Goal: Information Seeking & Learning: Learn about a topic

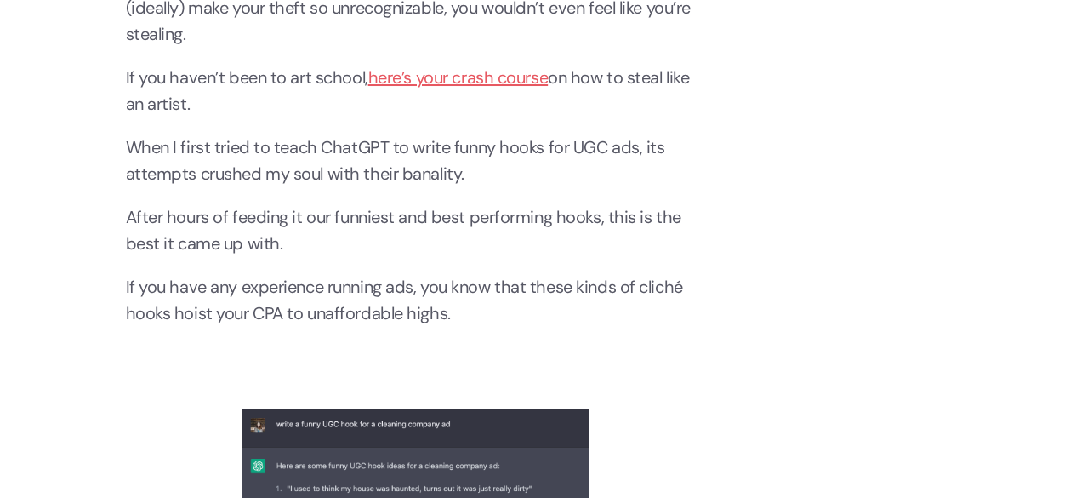
scroll to position [3233, 0]
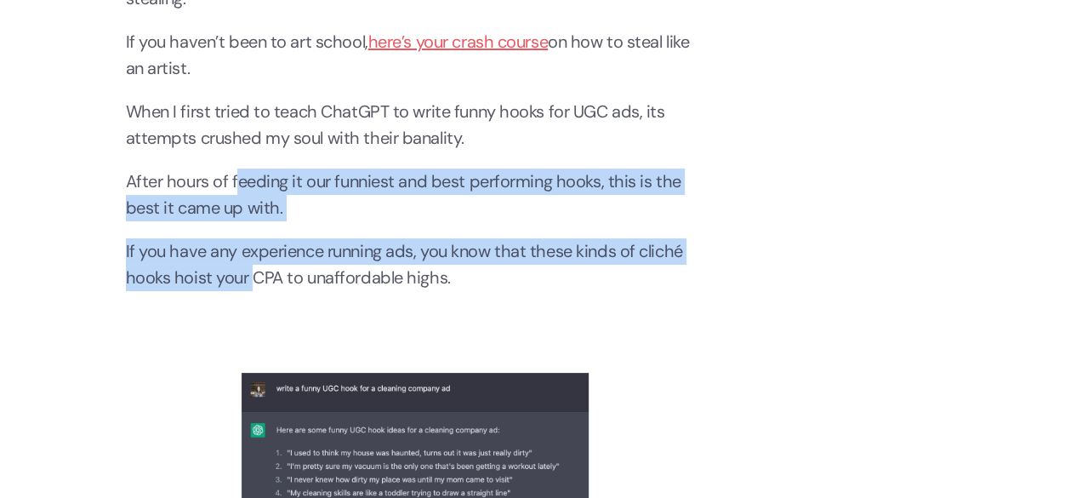
drag, startPoint x: 235, startPoint y: 174, endPoint x: 254, endPoint y: 282, distance: 109.7
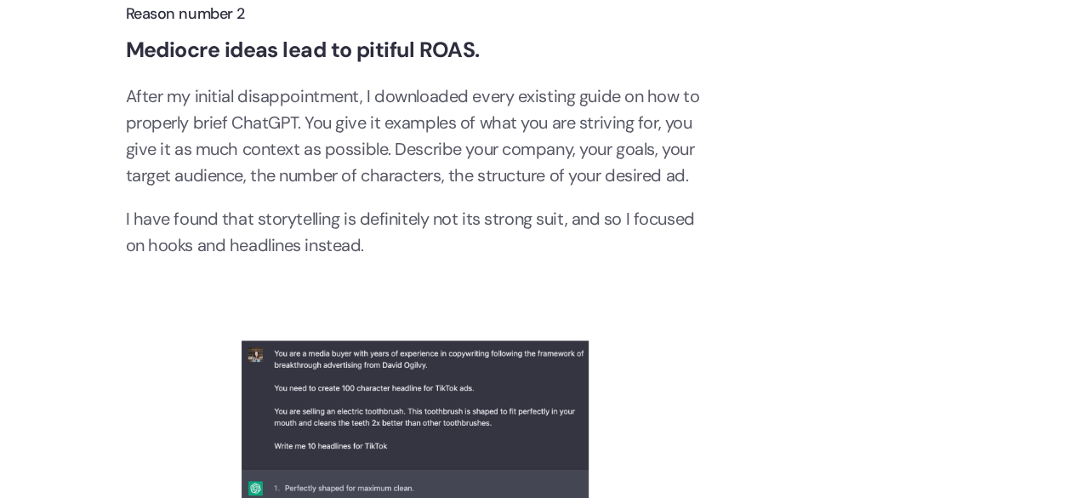
scroll to position [3828, 0]
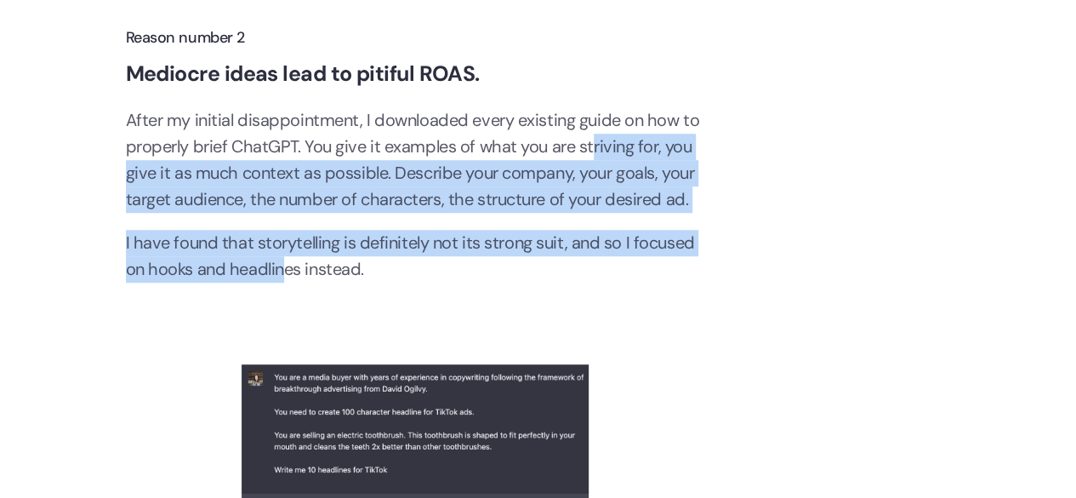
drag, startPoint x: 592, startPoint y: 140, endPoint x: 271, endPoint y: 270, distance: 346.6
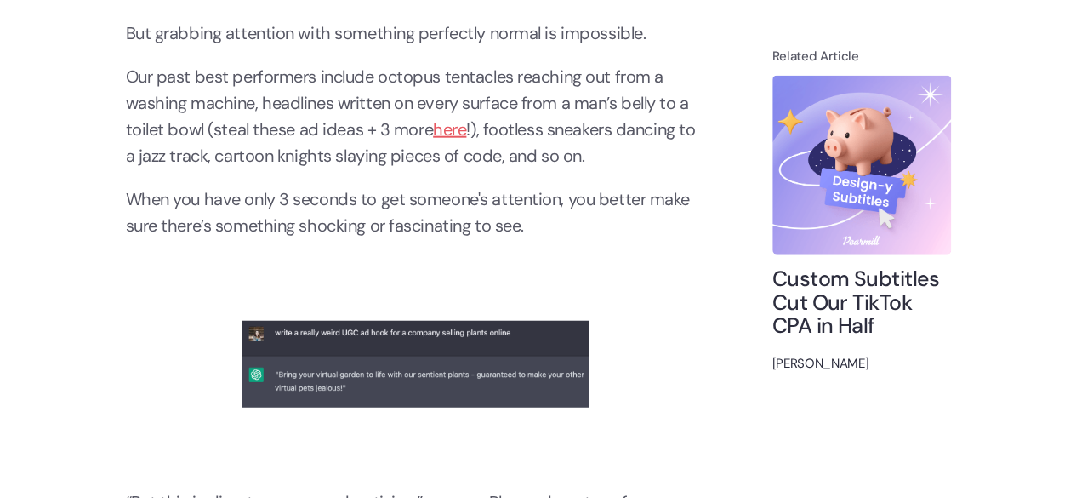
scroll to position [5287, 0]
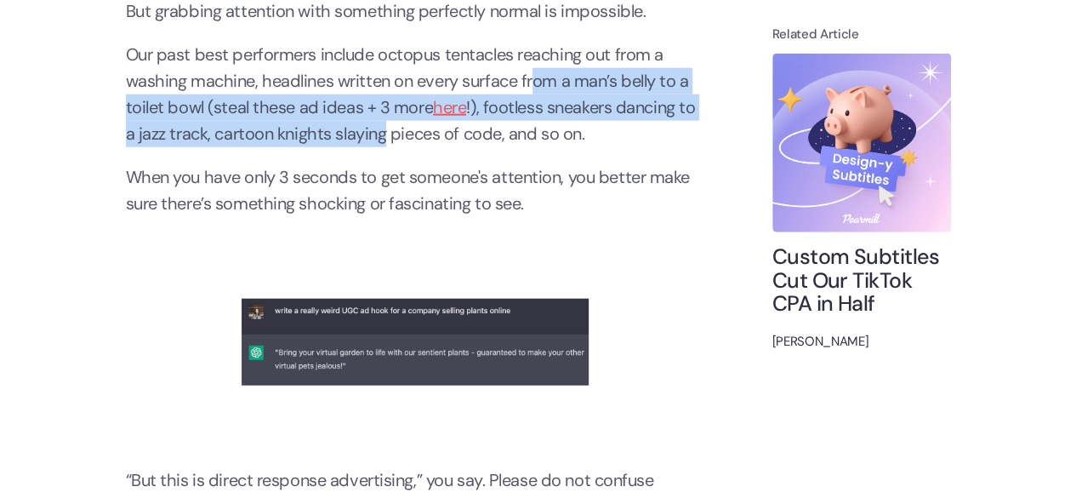
drag, startPoint x: 536, startPoint y: 82, endPoint x: 389, endPoint y: 122, distance: 152.5
click at [389, 122] on p "Our past best performers include octopus tentacles reaching out from a washing …" at bounding box center [415, 94] width 579 height 105
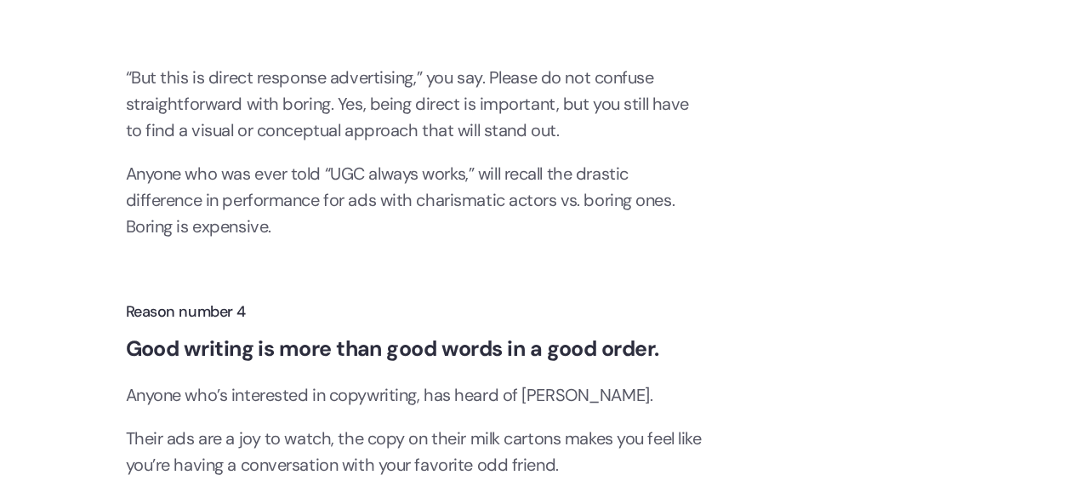
scroll to position [5713, 0]
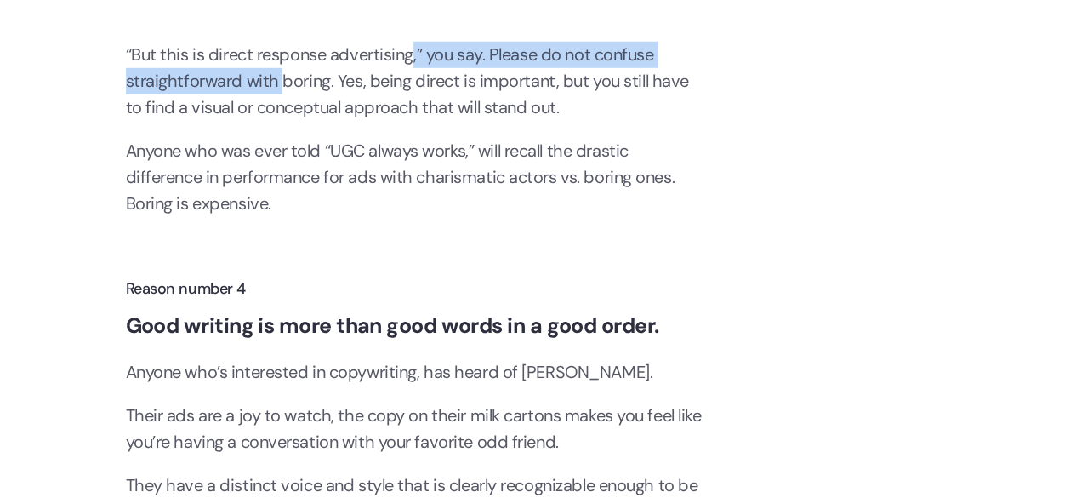
drag, startPoint x: 432, startPoint y: 43, endPoint x: 306, endPoint y: 83, distance: 131.9
click at [306, 83] on p "“But this is direct response advertising,” you say. Please do not confuse strai…" at bounding box center [415, 81] width 579 height 79
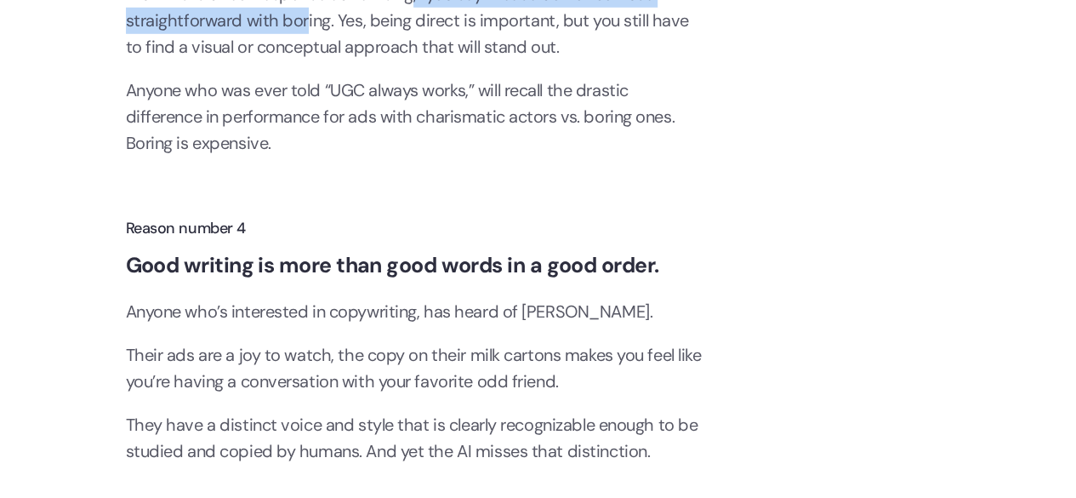
scroll to position [5798, 0]
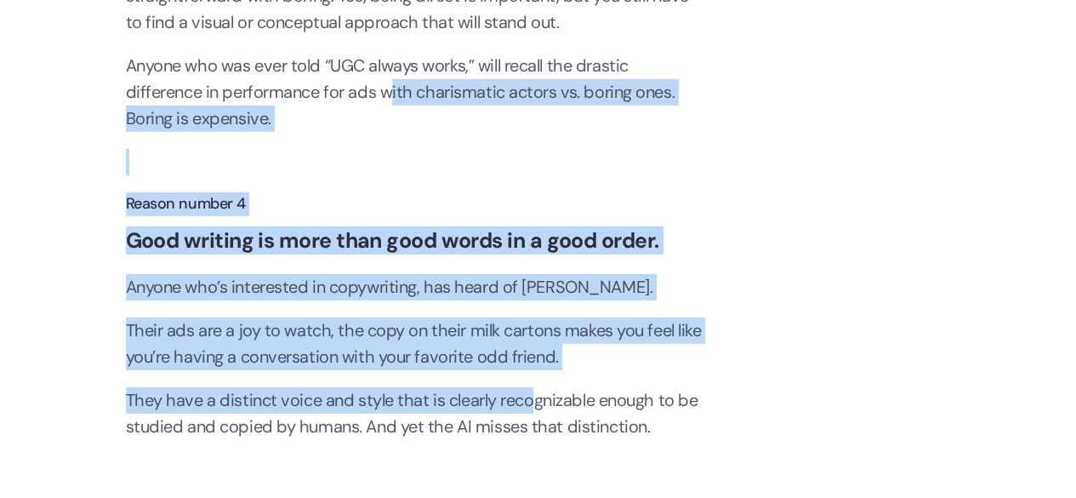
drag, startPoint x: 393, startPoint y: 90, endPoint x: 538, endPoint y: 394, distance: 336.4
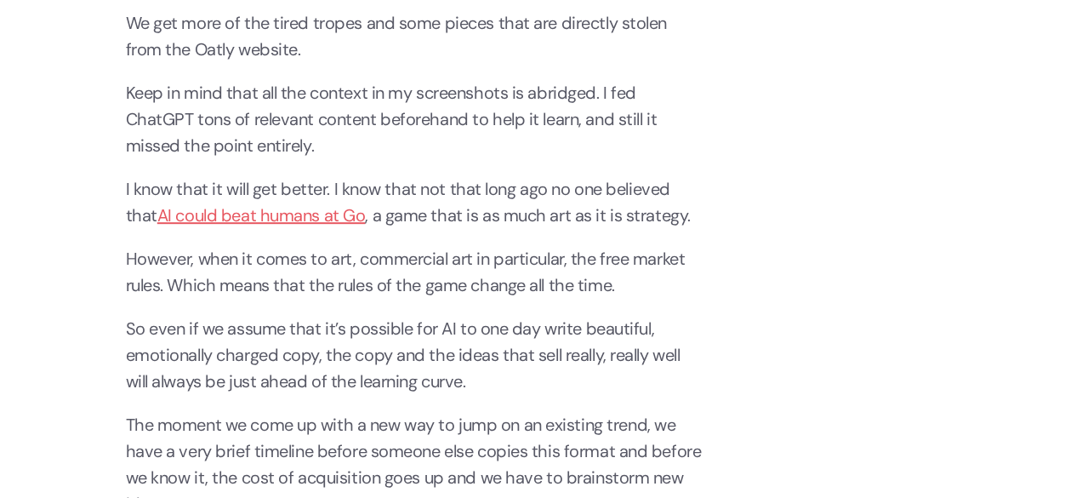
scroll to position [6819, 0]
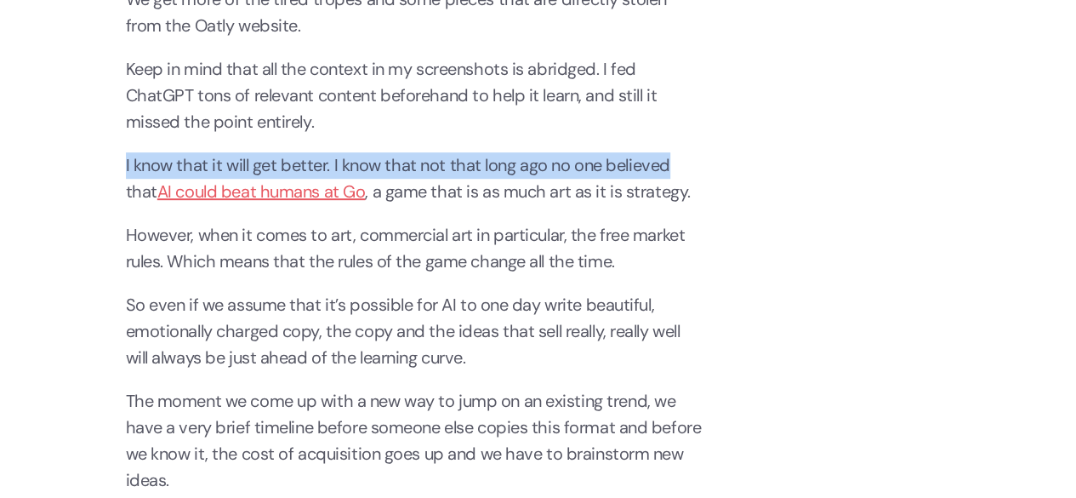
drag, startPoint x: 123, startPoint y: 162, endPoint x: 688, endPoint y: 164, distance: 564.9
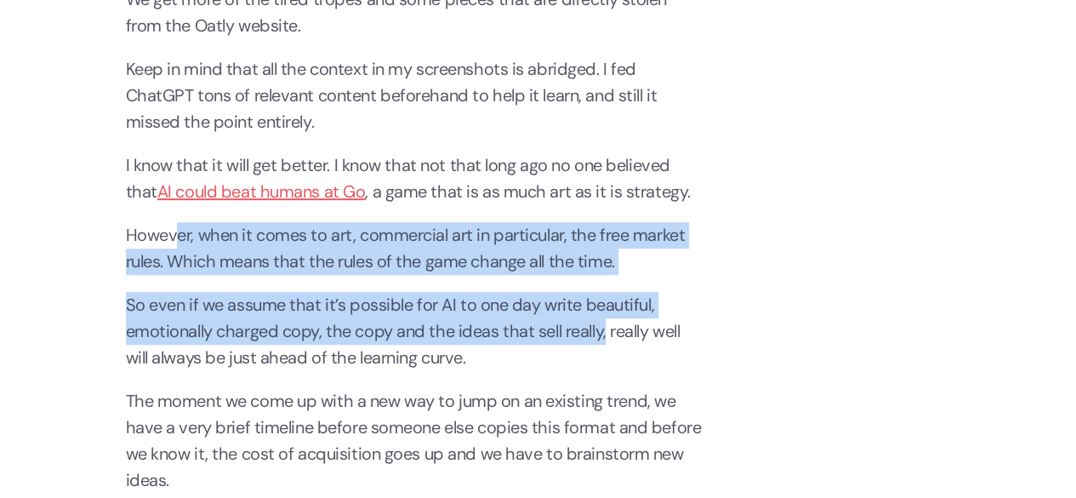
drag, startPoint x: 174, startPoint y: 226, endPoint x: 558, endPoint y: 344, distance: 401.3
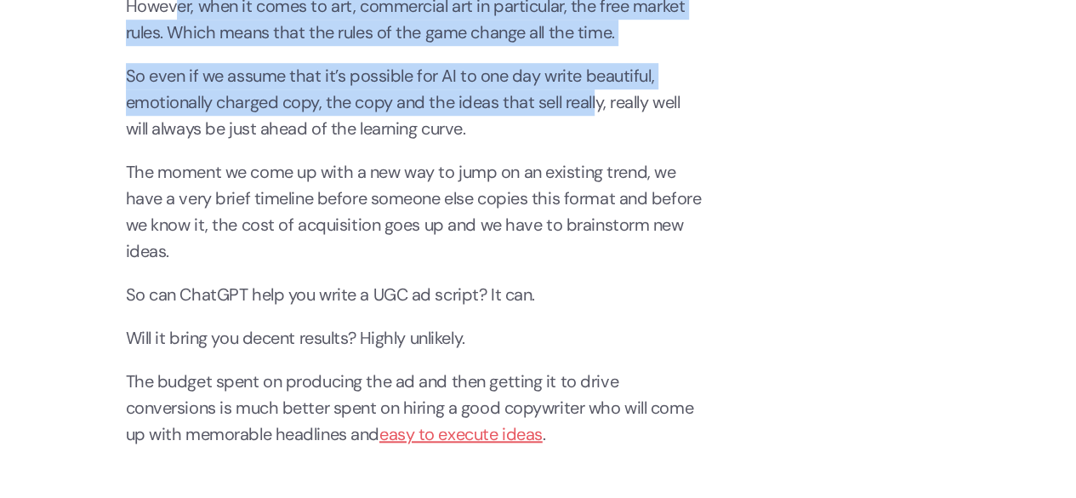
scroll to position [7074, 0]
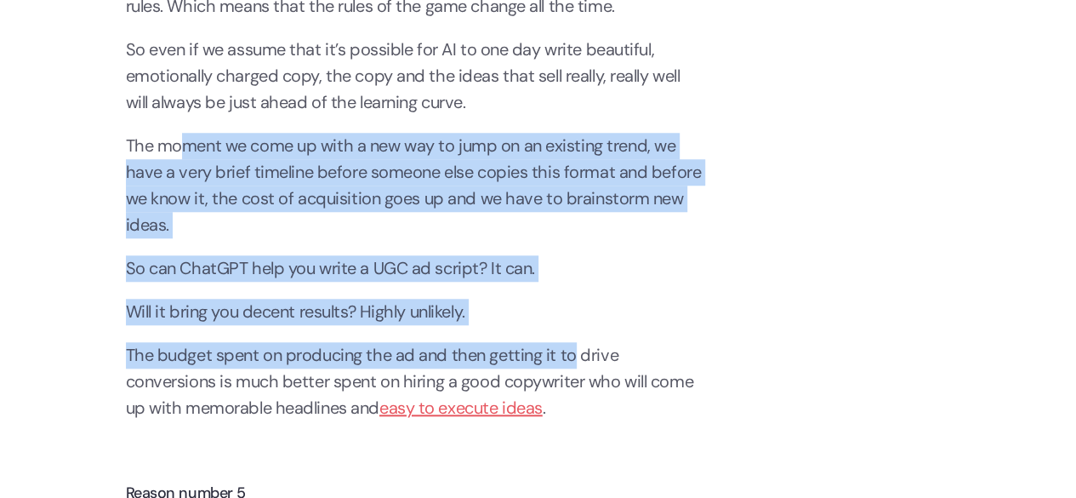
drag, startPoint x: 198, startPoint y: 145, endPoint x: 582, endPoint y: 328, distance: 424.7
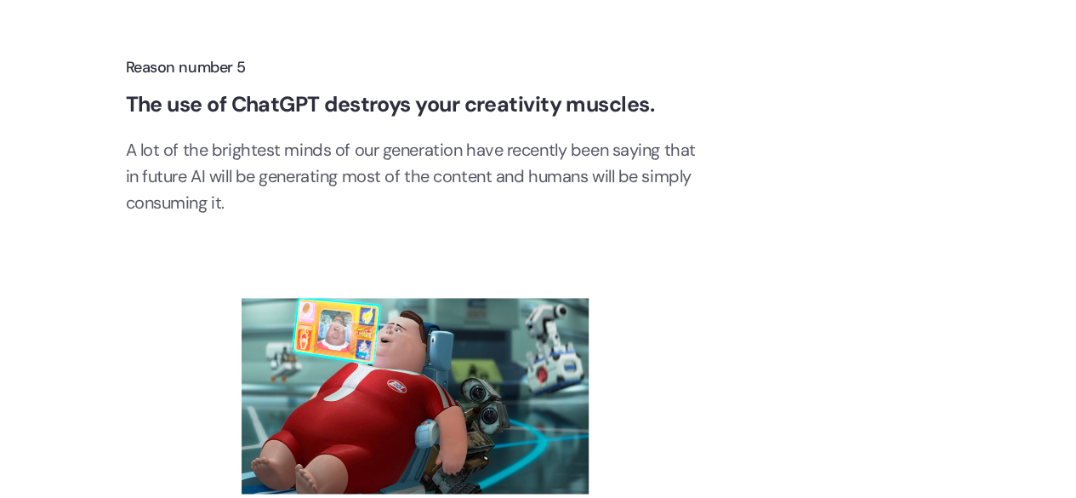
scroll to position [7585, 0]
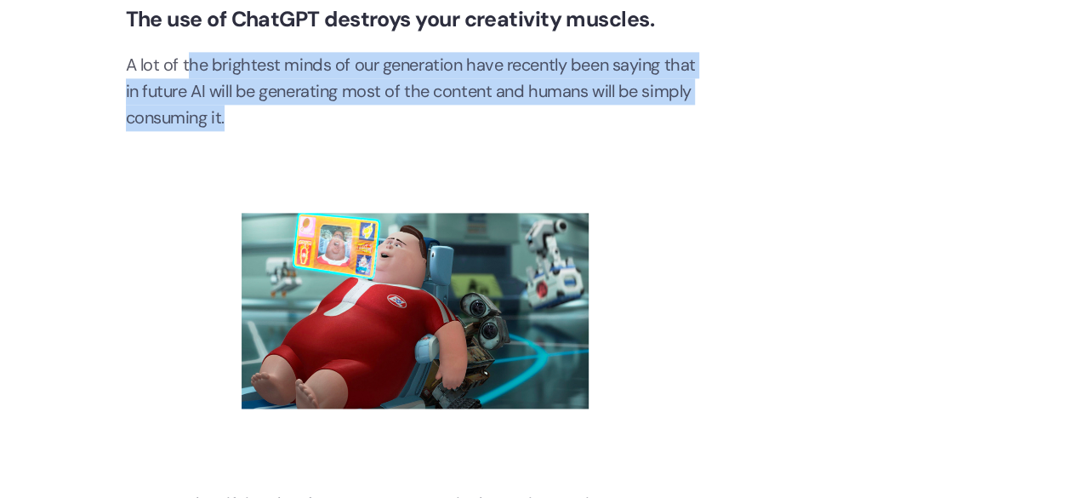
drag, startPoint x: 187, startPoint y: 63, endPoint x: 327, endPoint y: 132, distance: 155.6
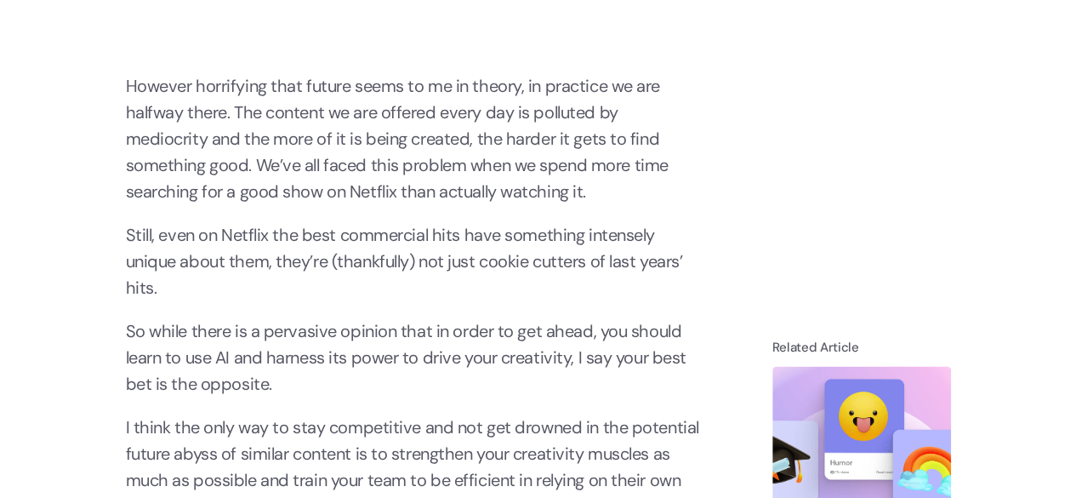
scroll to position [8010, 0]
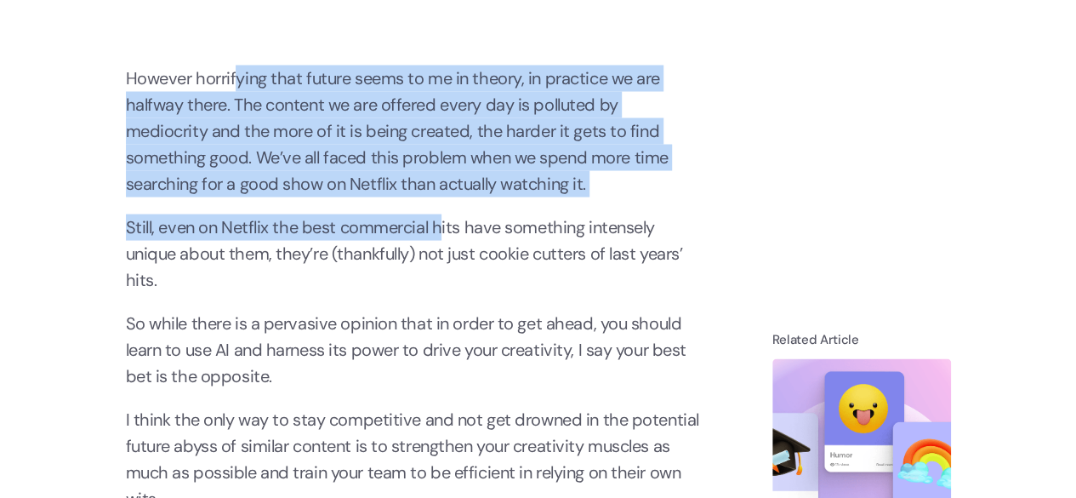
drag, startPoint x: 233, startPoint y: 85, endPoint x: 437, endPoint y: 214, distance: 241.2
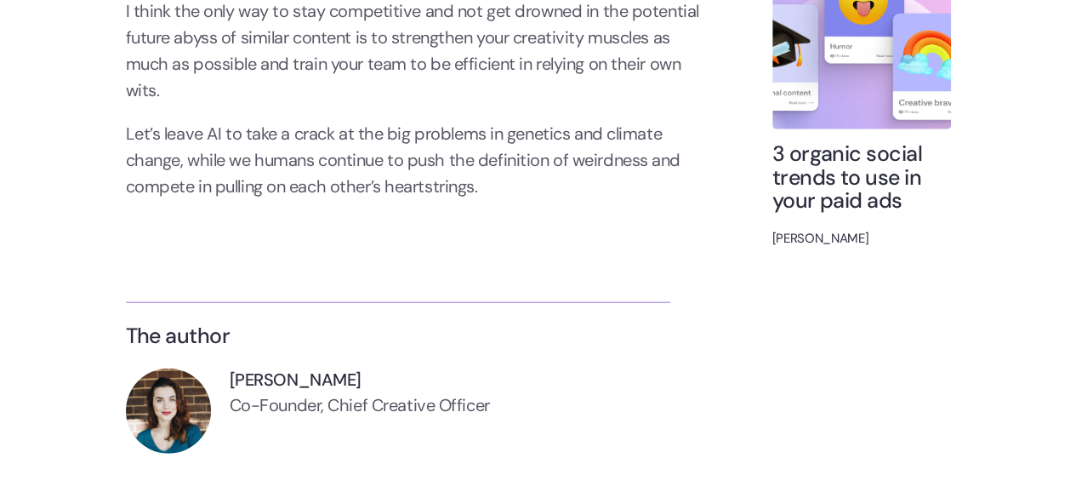
scroll to position [8435, 0]
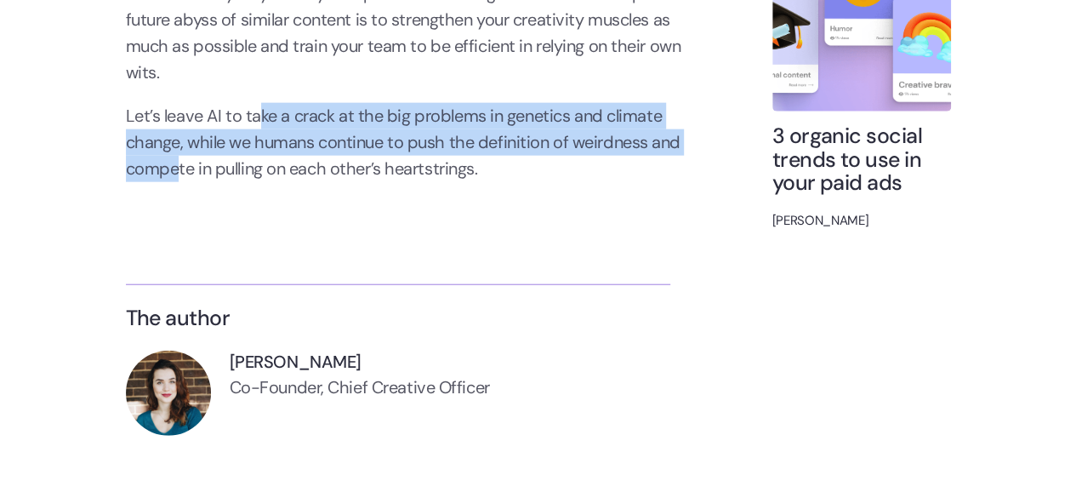
drag, startPoint x: 259, startPoint y: 112, endPoint x: 229, endPoint y: 171, distance: 66.2
click at [180, 168] on p "Let’s leave AI to take a crack at the big problems in genetics and climate chan…" at bounding box center [415, 142] width 579 height 79
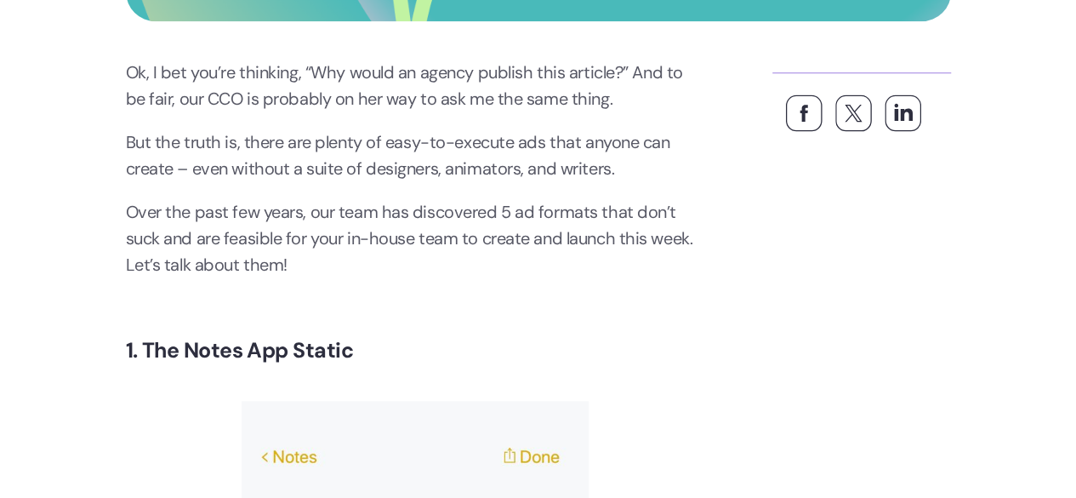
scroll to position [851, 0]
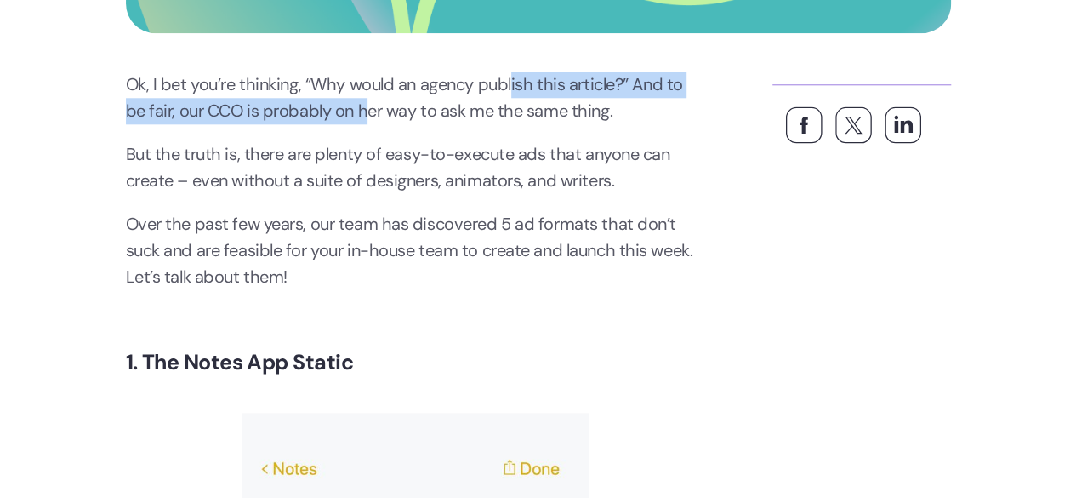
drag, startPoint x: 516, startPoint y: 77, endPoint x: 370, endPoint y: 117, distance: 150.9
click at [370, 117] on p "Ok, I bet you’re thinking, “Why would an agency publish this article?” And to b…" at bounding box center [415, 97] width 579 height 53
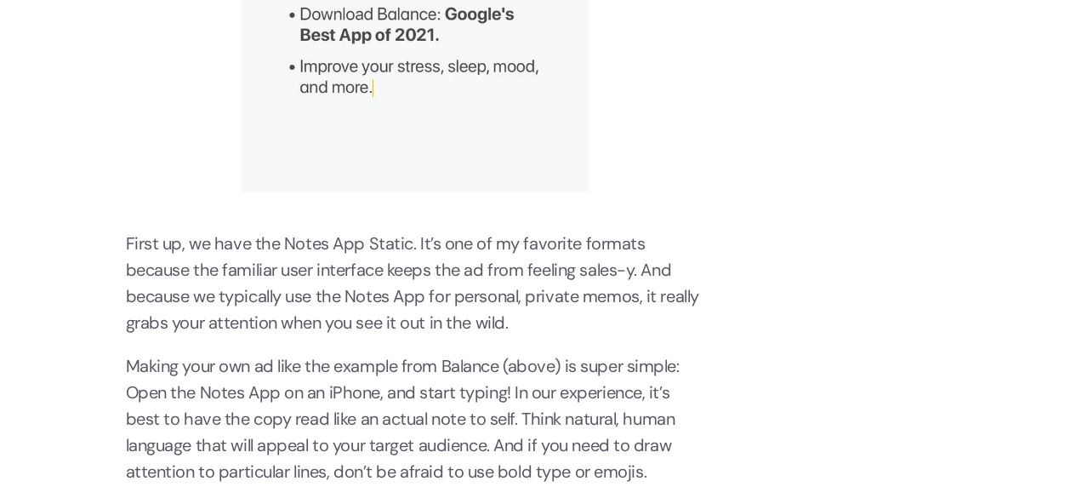
scroll to position [1446, 0]
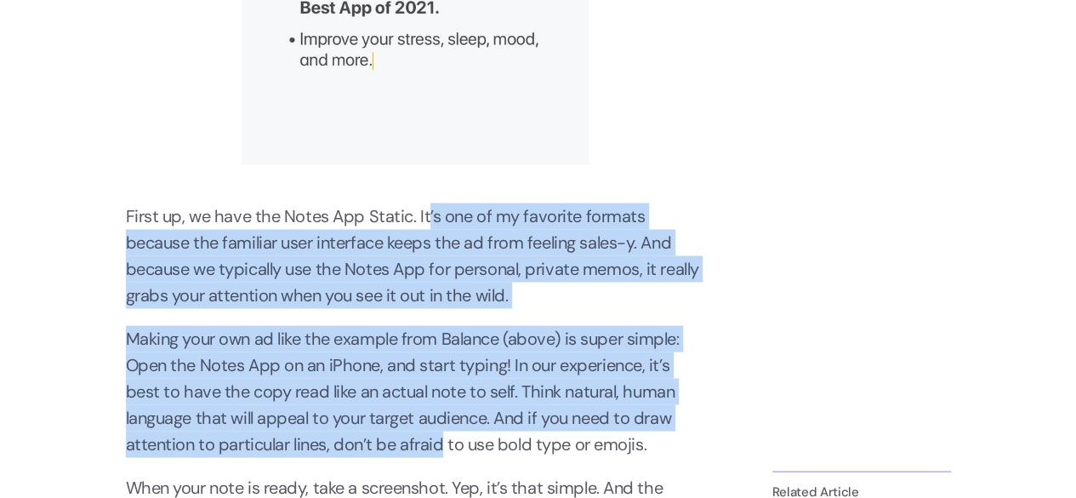
drag, startPoint x: 426, startPoint y: 220, endPoint x: 444, endPoint y: 444, distance: 224.5
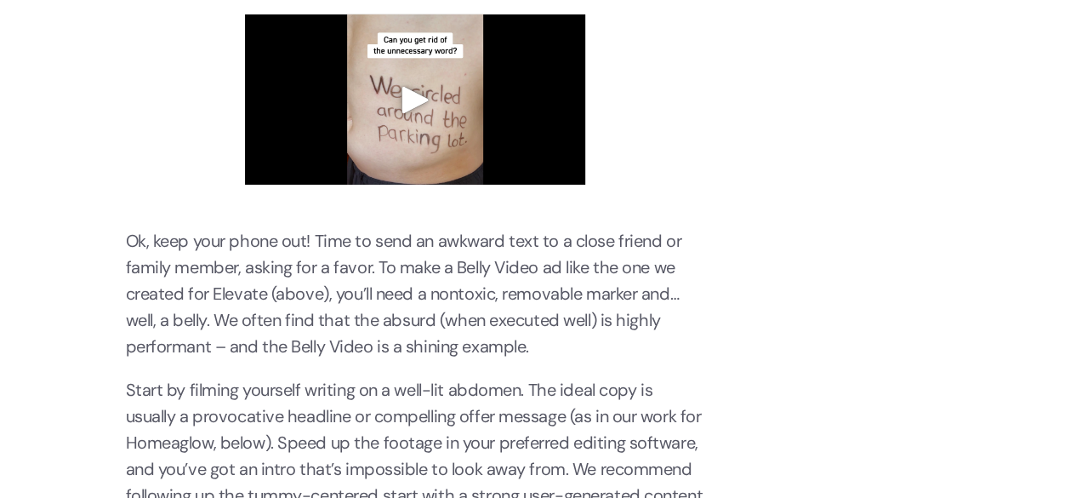
scroll to position [3063, 0]
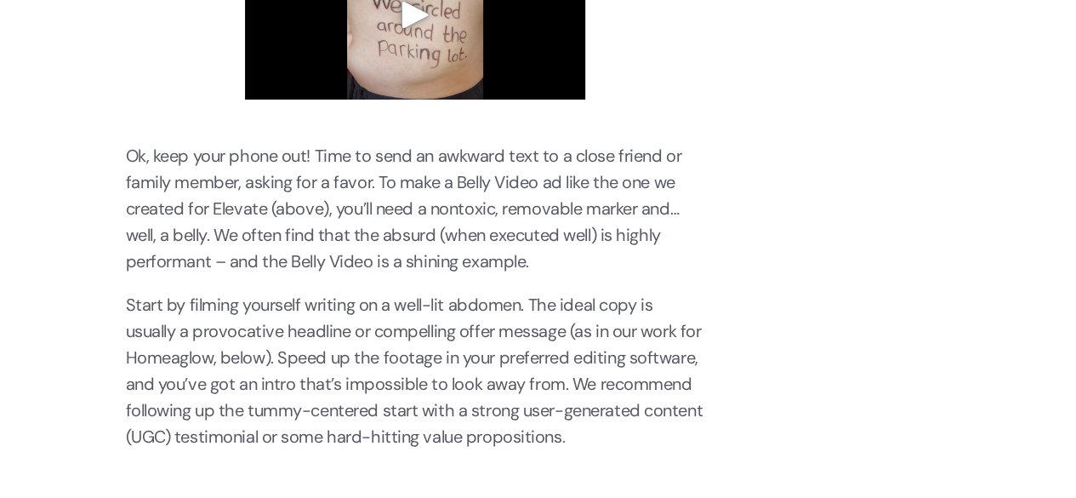
click at [493, 100] on video at bounding box center [415, 14] width 340 height 170
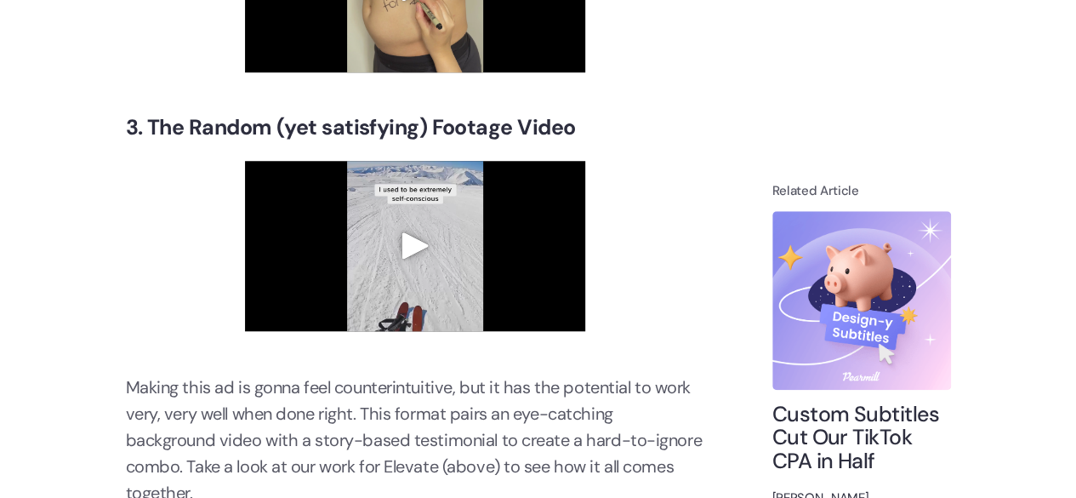
scroll to position [3913, 0]
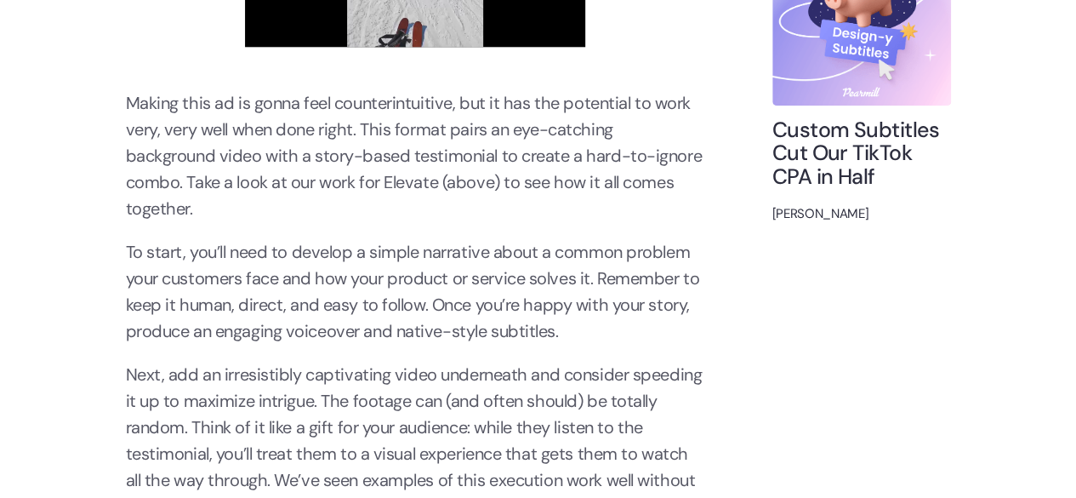
scroll to position [4254, 0]
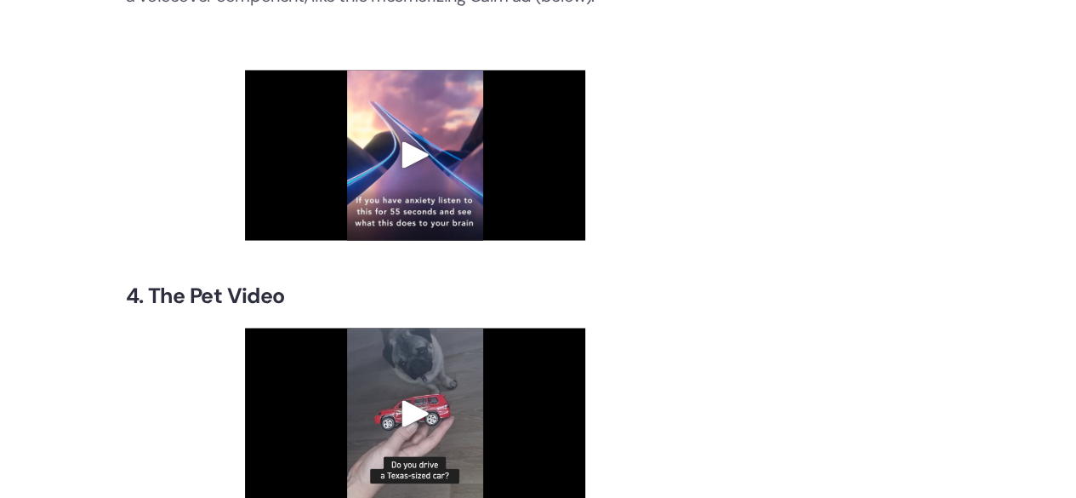
scroll to position [4764, 0]
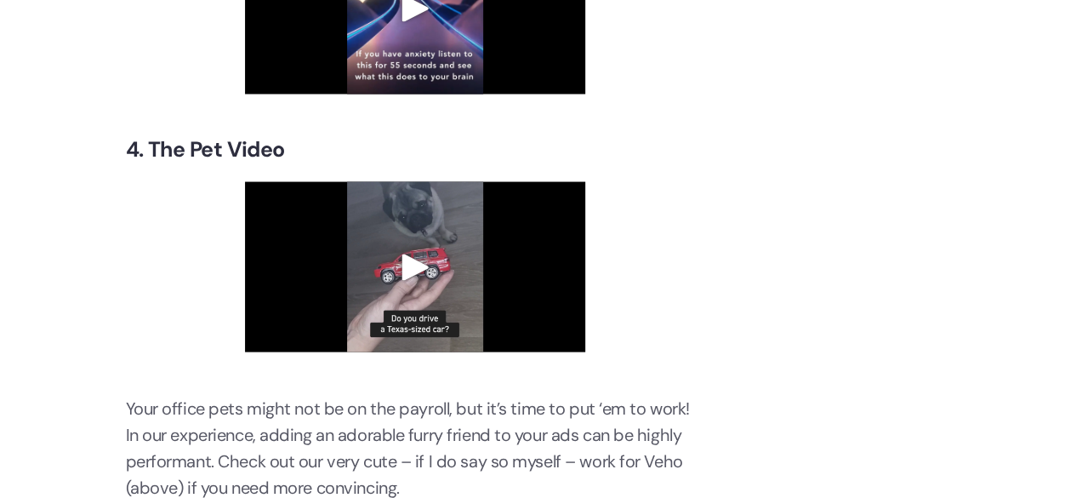
scroll to position [4849, 0]
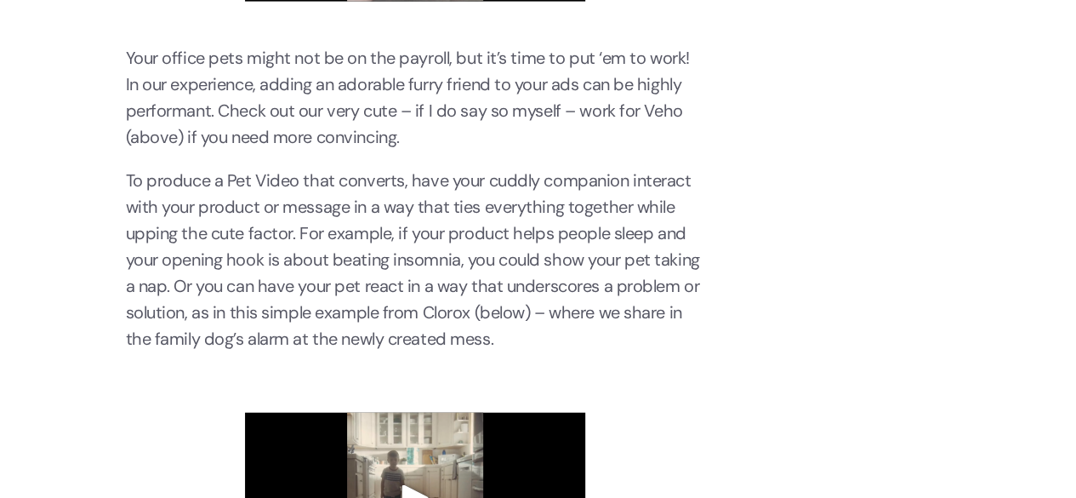
scroll to position [5019, 0]
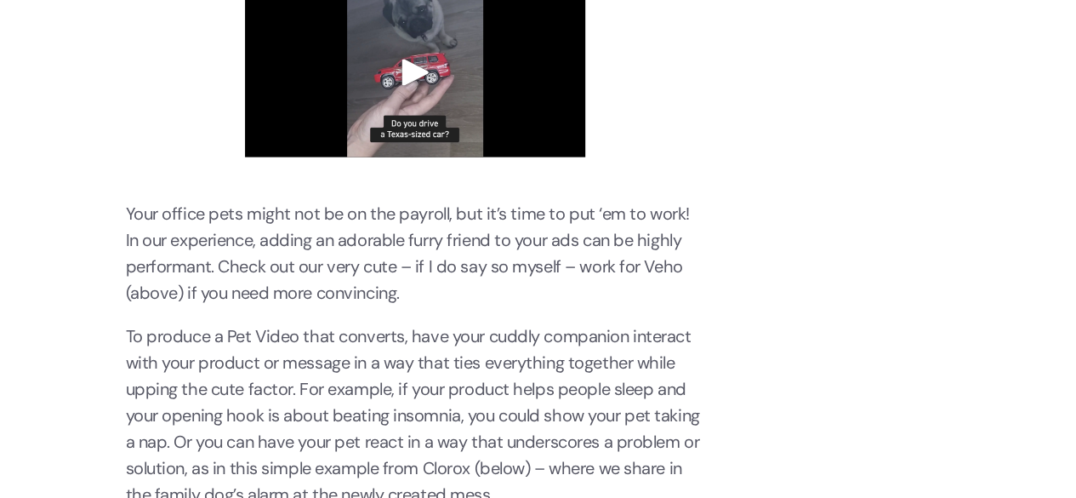
drag, startPoint x: 436, startPoint y: 149, endPoint x: 497, endPoint y: 130, distance: 64.1
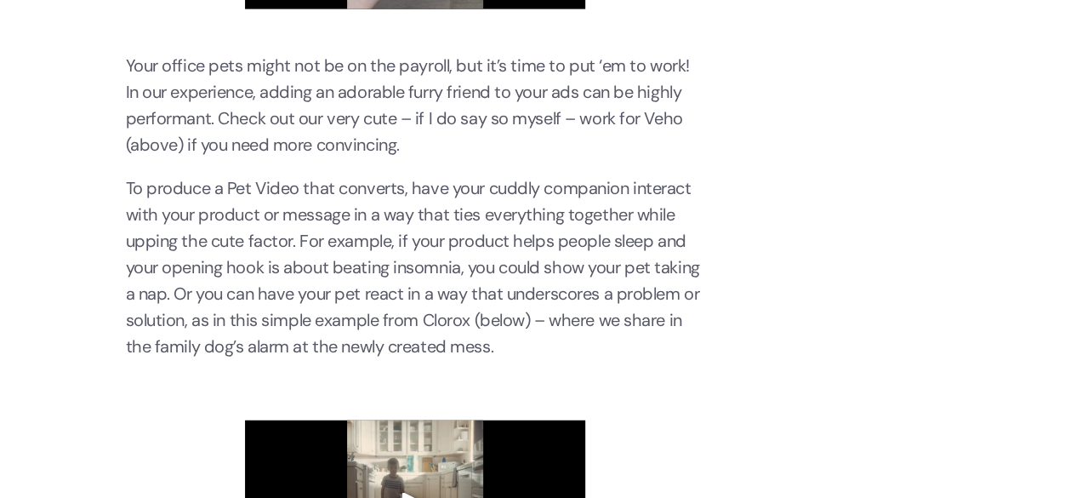
scroll to position [5190, 0]
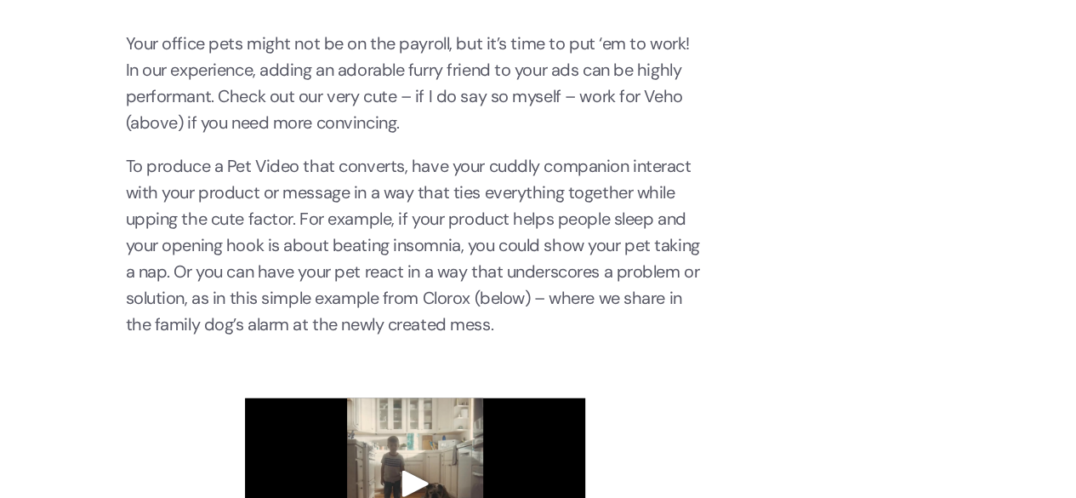
drag, startPoint x: 262, startPoint y: 181, endPoint x: 438, endPoint y: 367, distance: 255.8
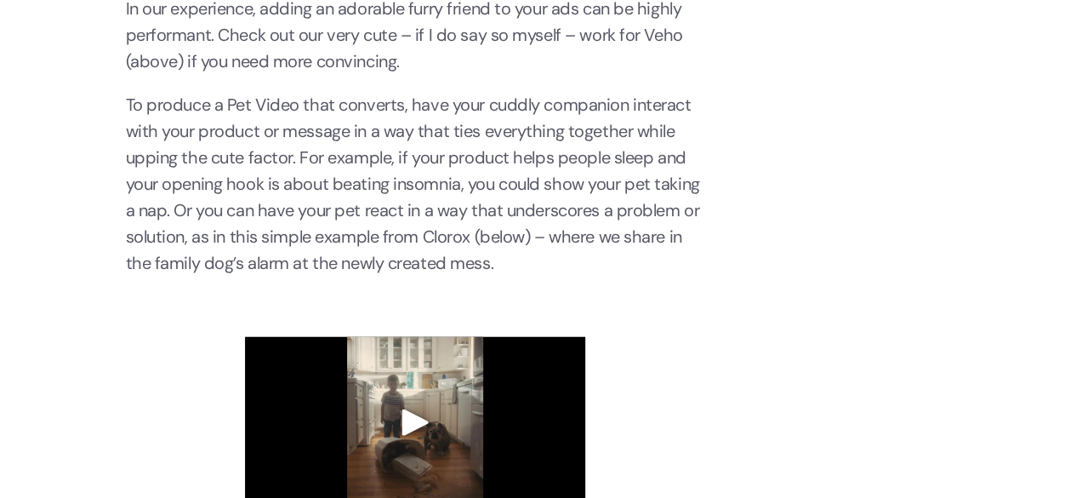
scroll to position [5275, 0]
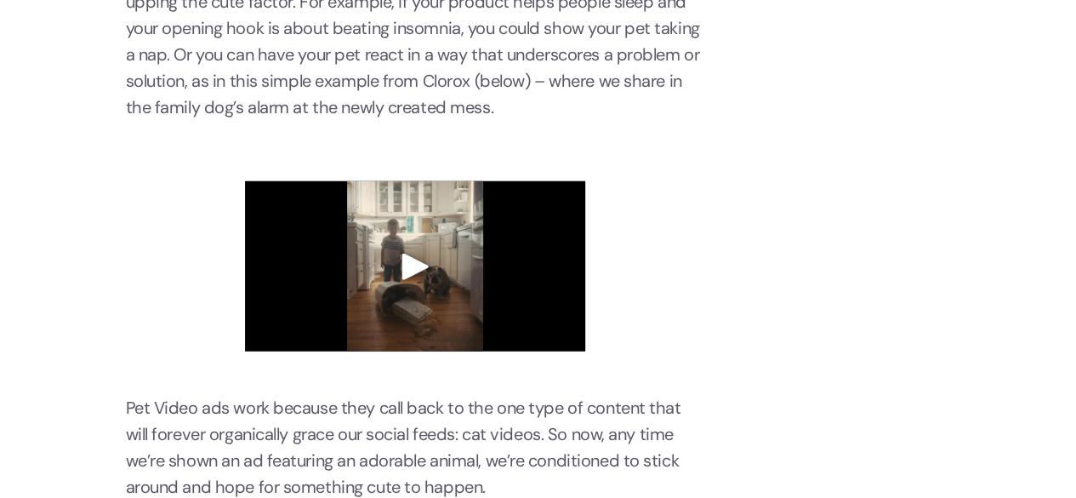
scroll to position [5445, 0]
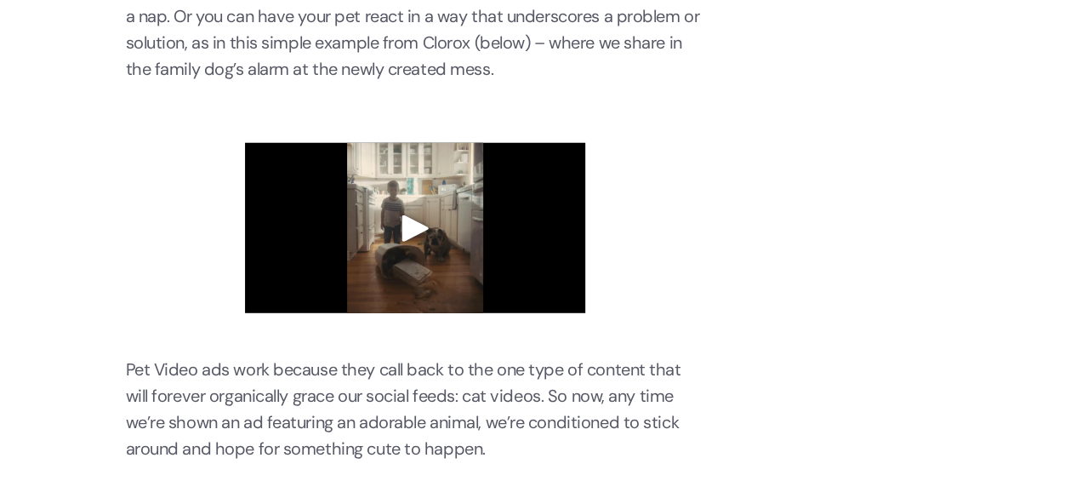
drag, startPoint x: 362, startPoint y: 202, endPoint x: 630, endPoint y: 197, distance: 267.2
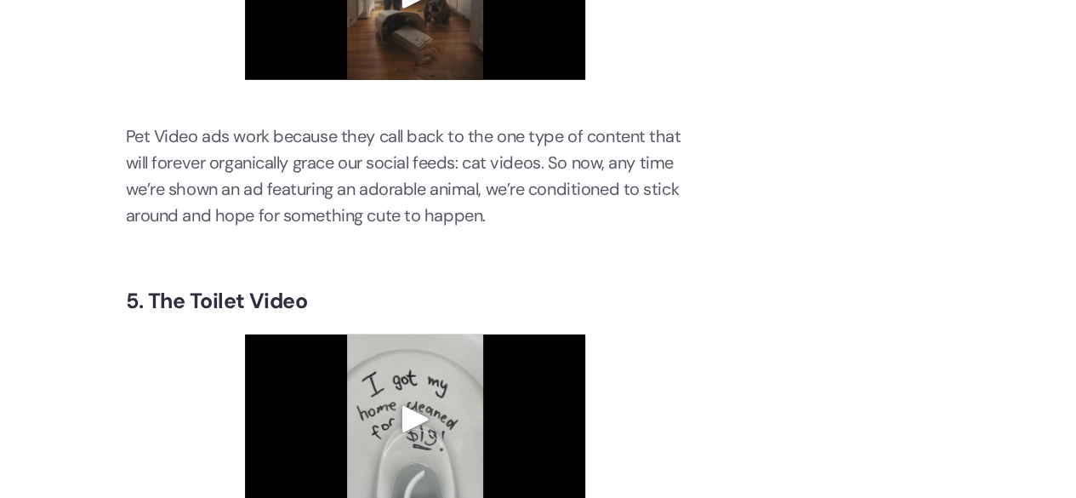
scroll to position [5700, 0]
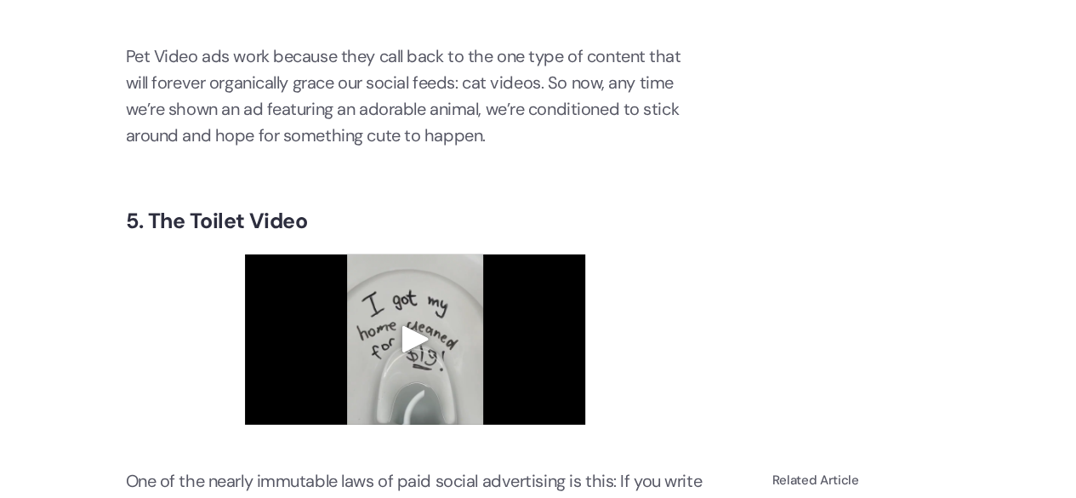
scroll to position [5785, 0]
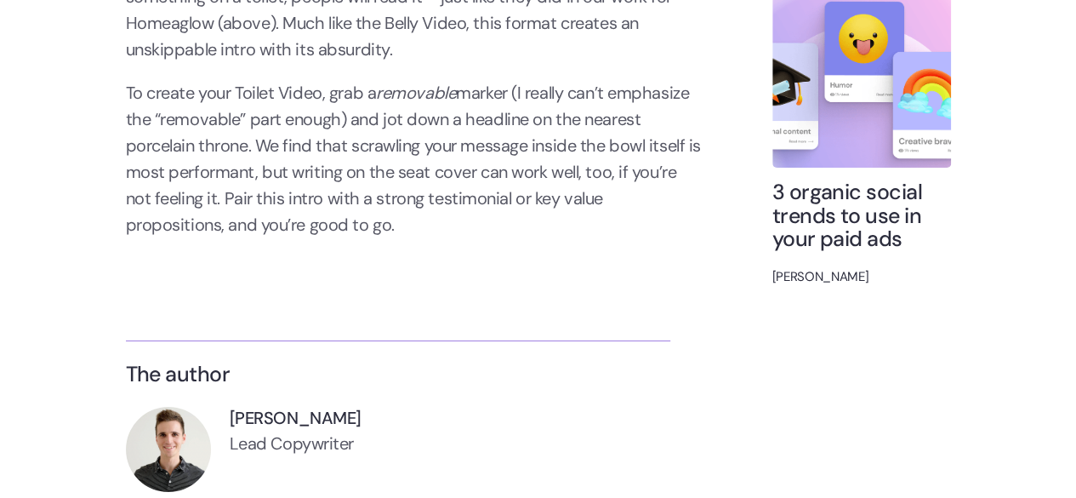
scroll to position [6296, 0]
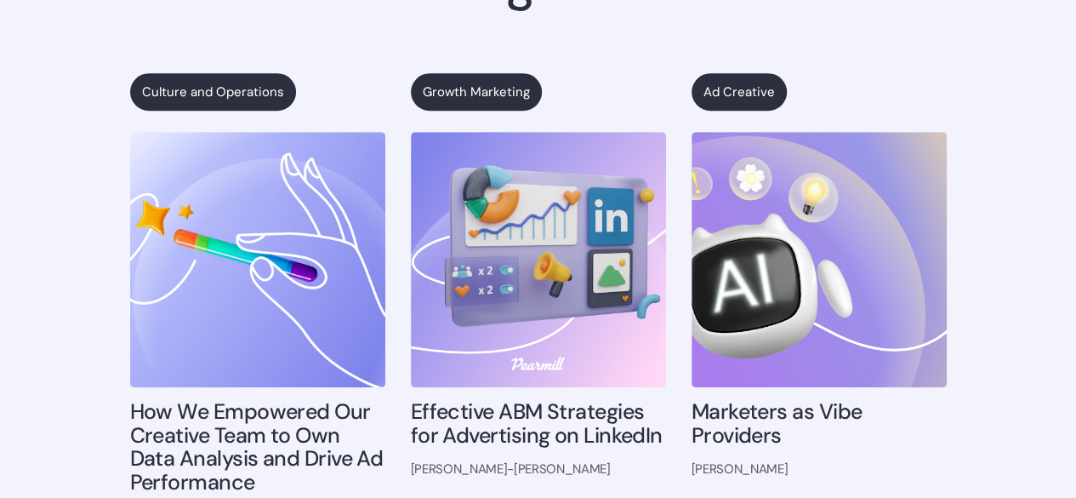
scroll to position [7061, 0]
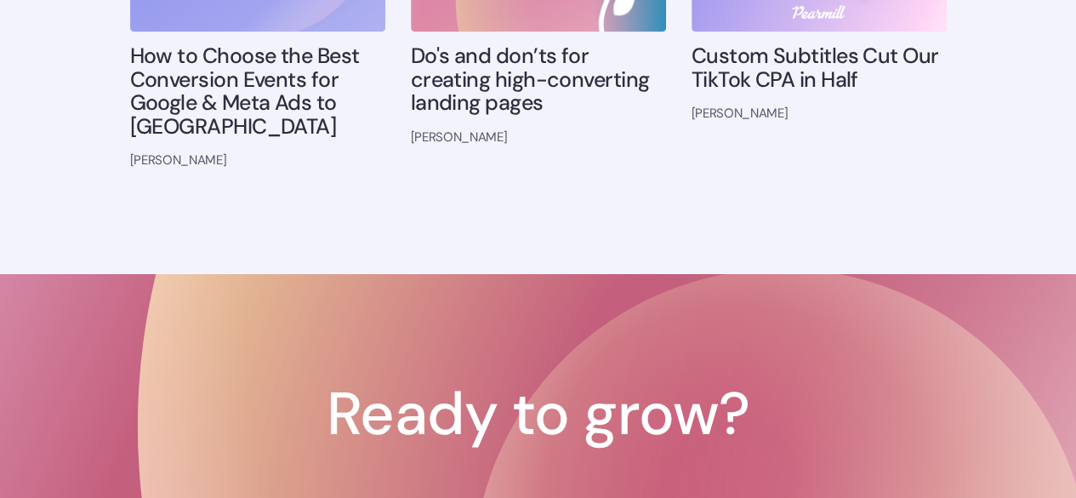
scroll to position [7912, 0]
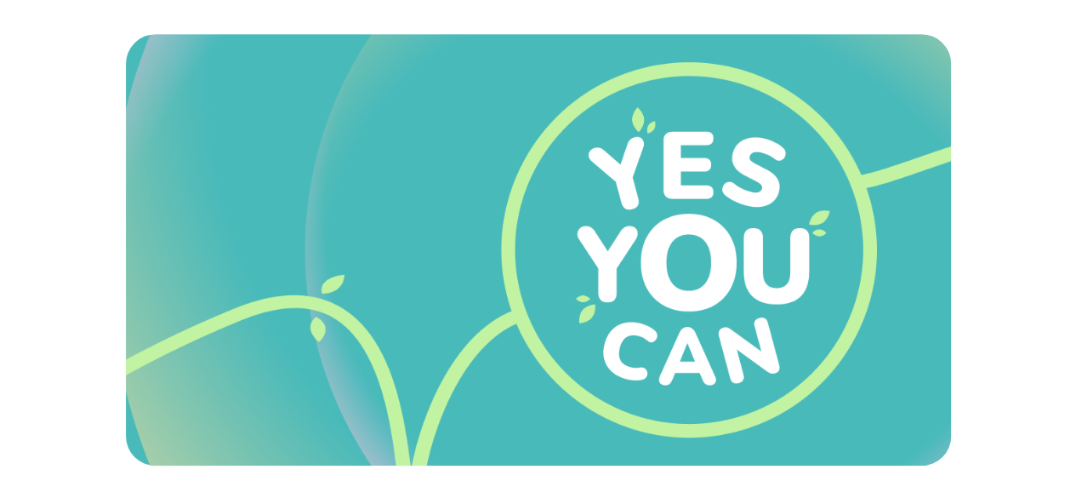
scroll to position [0, 0]
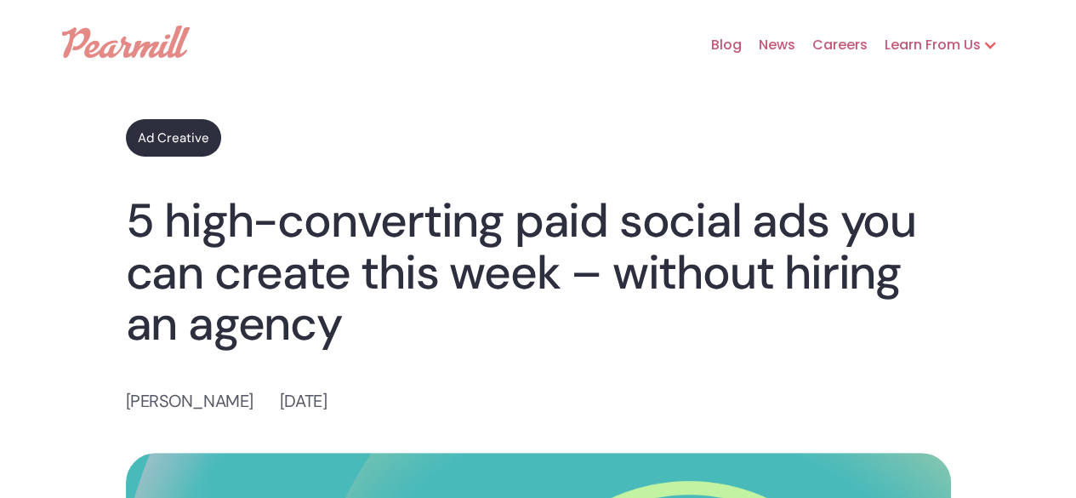
drag, startPoint x: 958, startPoint y: 195, endPoint x: 487, endPoint y: -74, distance: 542.6
click at [157, 38] on img at bounding box center [126, 42] width 128 height 32
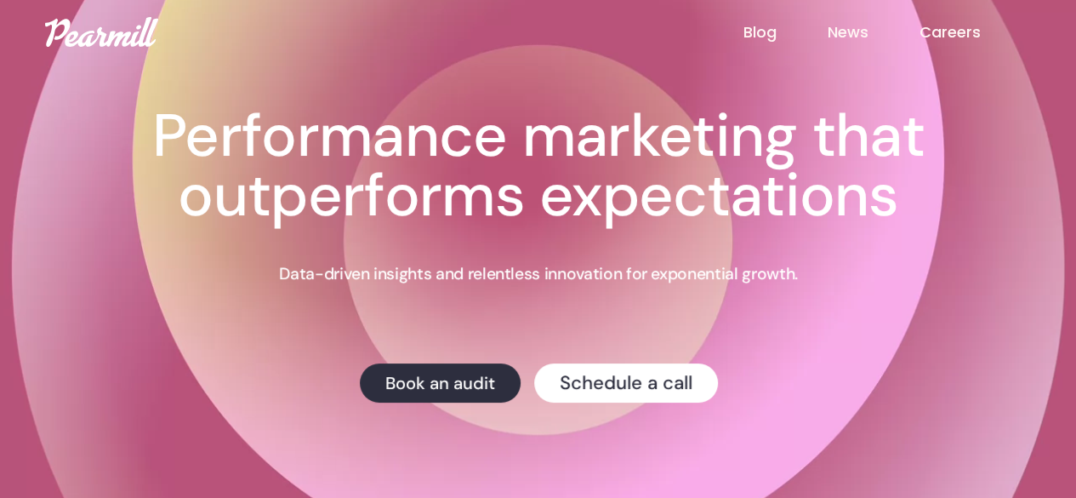
click at [778, 35] on link "Blog" at bounding box center [785, 32] width 84 height 22
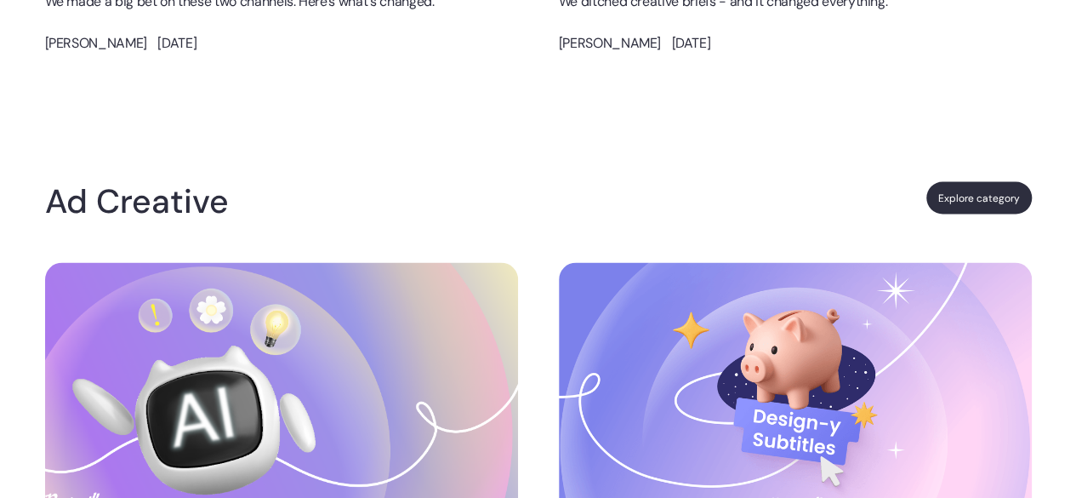
scroll to position [1446, 0]
